Goal: Check status: Check status

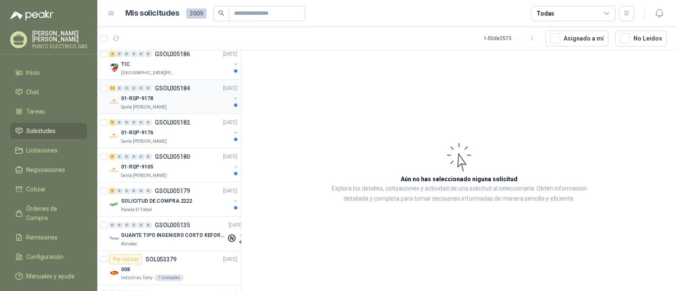
scroll to position [159, 0]
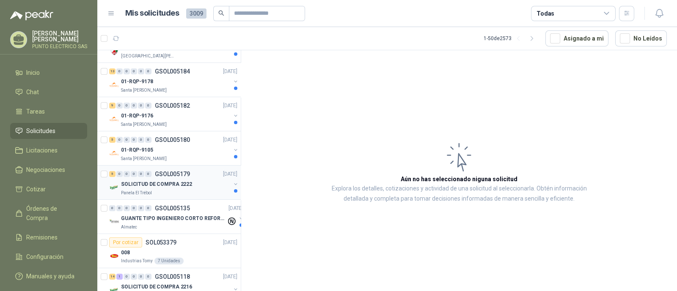
click at [178, 181] on p "SOLICITUD DE COMPRA 2222" at bounding box center [156, 185] width 71 height 8
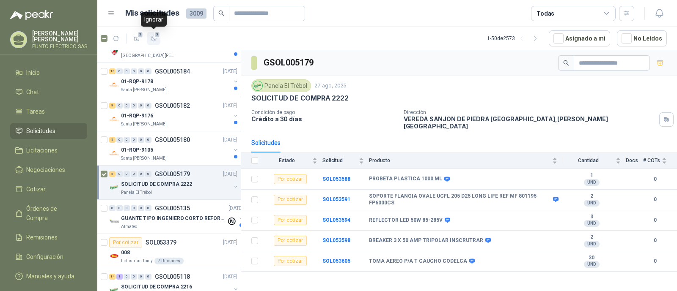
click at [156, 38] on icon "button" at bounding box center [153, 38] width 5 height 5
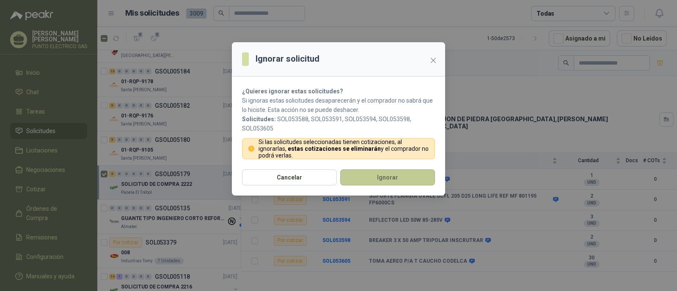
click at [384, 173] on button "Ignorar" at bounding box center [387, 178] width 95 height 16
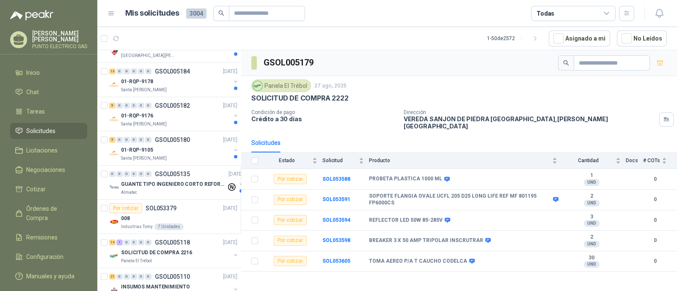
click at [148, 147] on p "01-RQP-9105" at bounding box center [137, 150] width 32 height 8
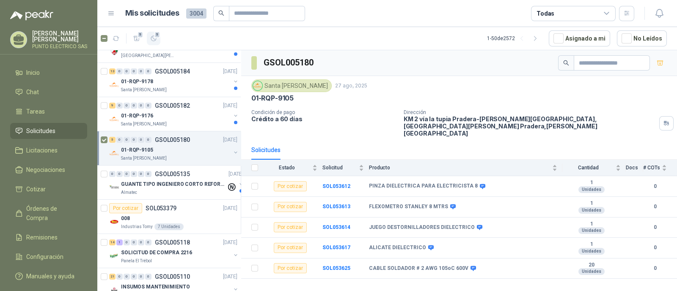
click at [154, 39] on icon "button" at bounding box center [153, 38] width 5 height 5
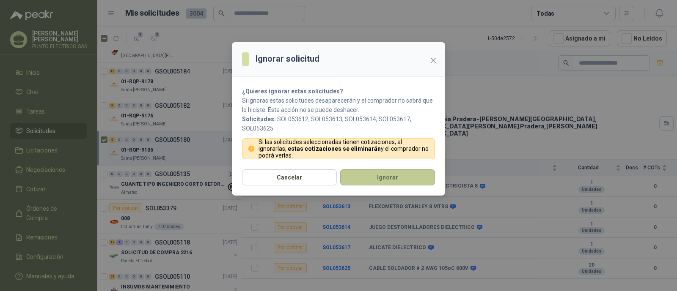
click at [400, 177] on button "Ignorar" at bounding box center [387, 178] width 95 height 16
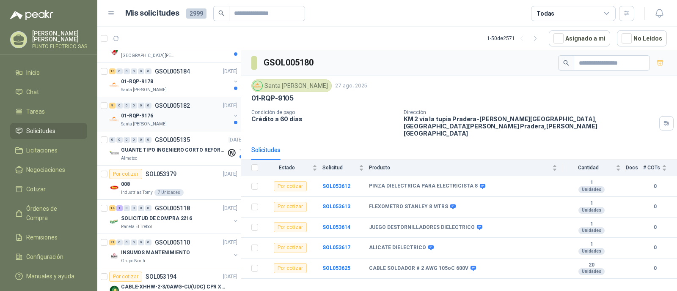
click at [162, 111] on div "01-RQP-9176" at bounding box center [176, 116] width 110 height 10
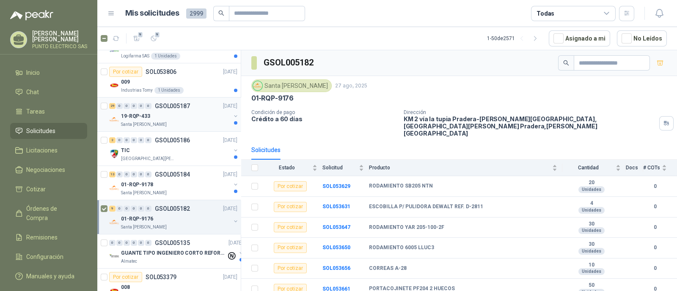
scroll to position [52, 0]
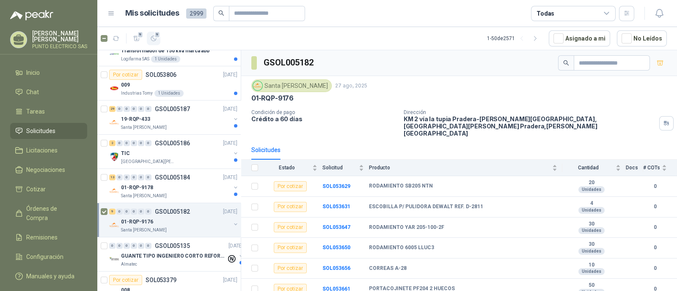
click at [155, 36] on span "9" at bounding box center [157, 34] width 6 height 7
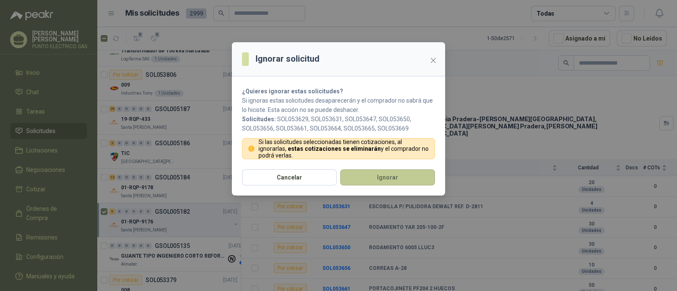
click at [382, 176] on button "Ignorar" at bounding box center [387, 178] width 95 height 16
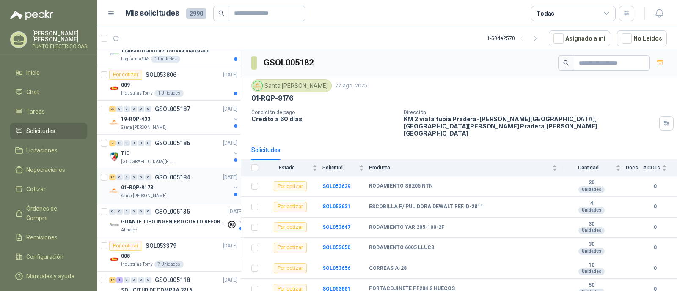
click at [172, 179] on p "GSOL005184" at bounding box center [172, 178] width 35 height 6
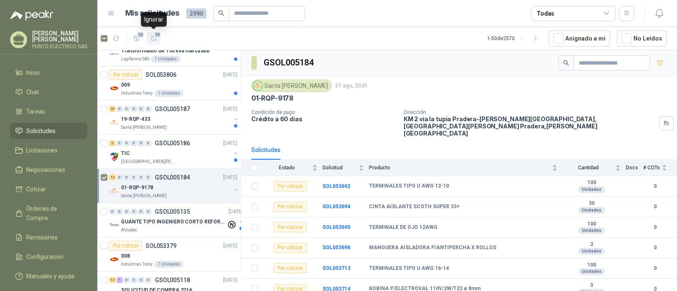
click at [155, 38] on icon "button" at bounding box center [153, 38] width 7 height 7
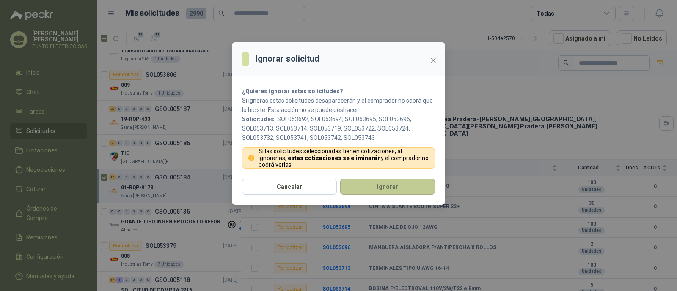
click at [388, 187] on button "Ignorar" at bounding box center [387, 187] width 95 height 16
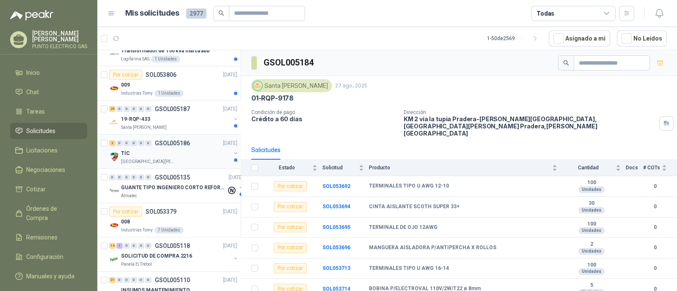
click at [150, 152] on div "TIC" at bounding box center [176, 153] width 110 height 10
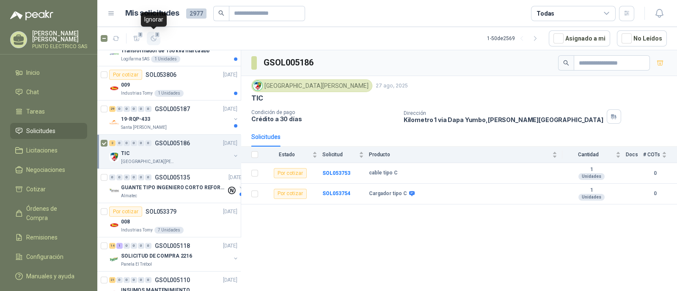
click at [154, 38] on icon "button" at bounding box center [153, 38] width 7 height 7
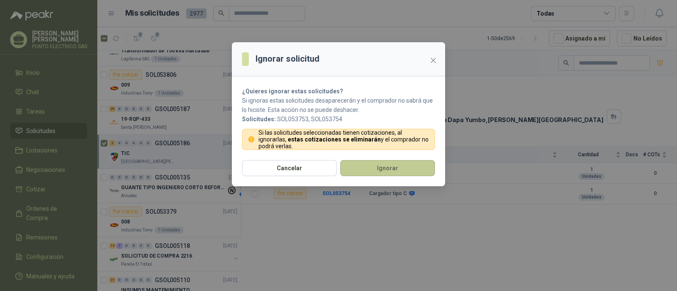
click at [393, 171] on button "Ignorar" at bounding box center [387, 168] width 95 height 16
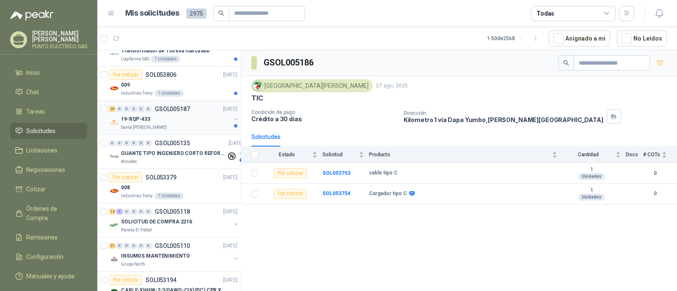
click at [172, 120] on div "19-RQP-433" at bounding box center [176, 119] width 110 height 10
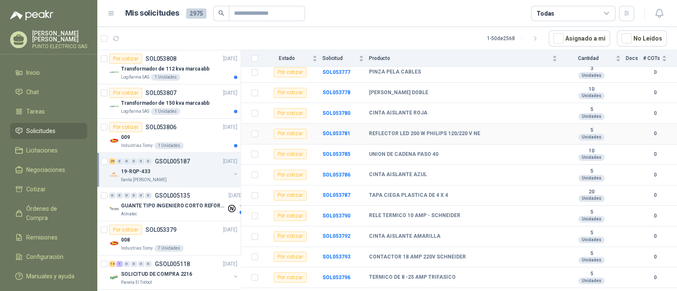
scroll to position [472, 0]
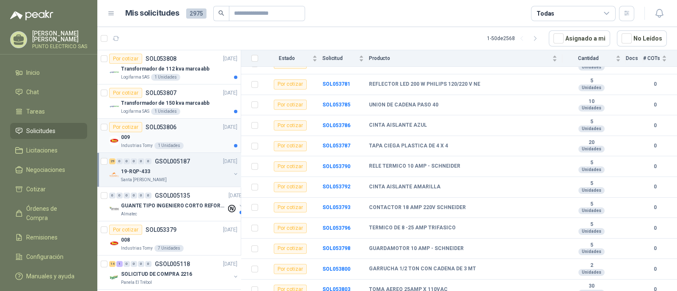
click at [206, 137] on div "009" at bounding box center [179, 137] width 116 height 10
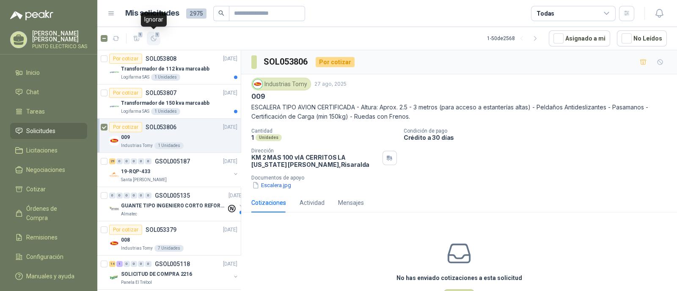
click at [152, 40] on icon "button" at bounding box center [153, 38] width 7 height 7
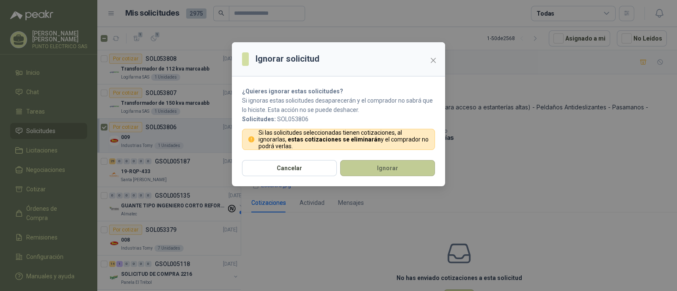
click at [374, 168] on button "Ignorar" at bounding box center [387, 168] width 95 height 16
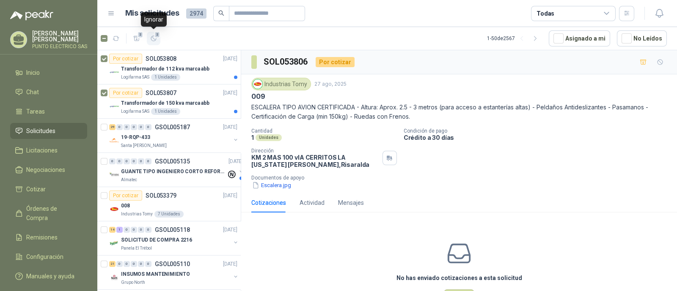
click at [155, 40] on icon "button" at bounding box center [153, 38] width 5 height 5
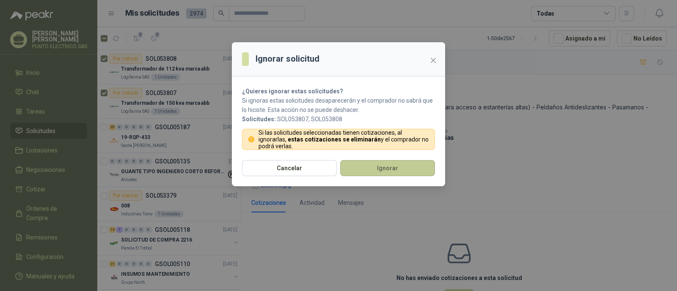
click at [397, 166] on button "Ignorar" at bounding box center [387, 168] width 95 height 16
